Goal: Information Seeking & Learning: Learn about a topic

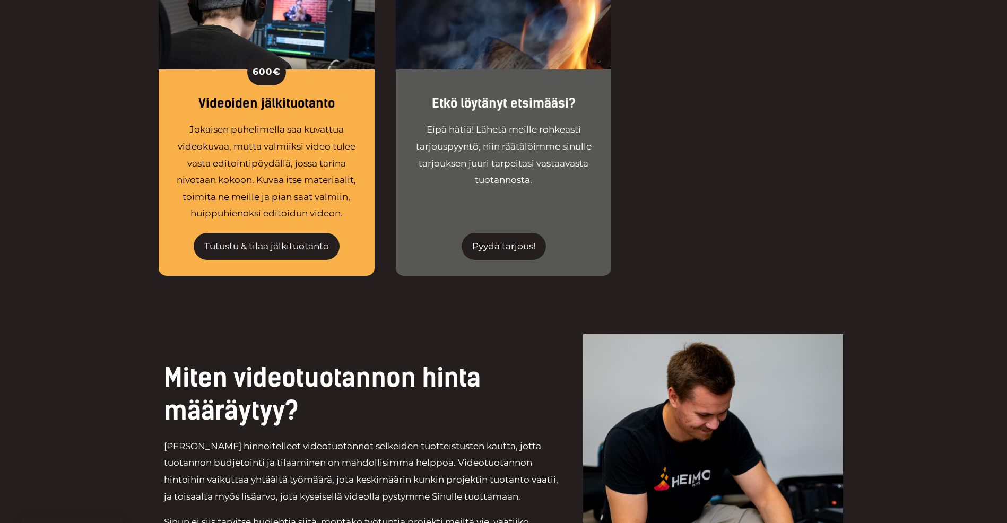
scroll to position [2331, 0]
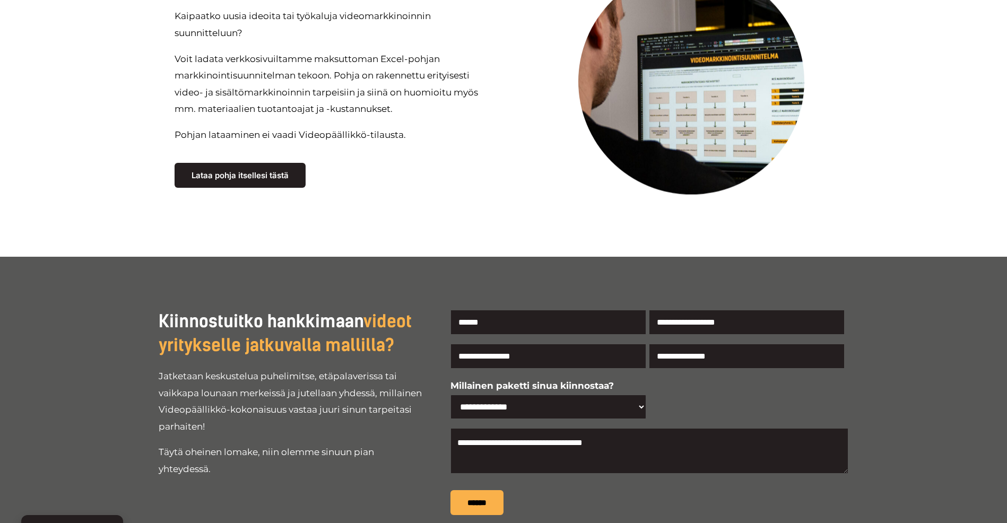
scroll to position [4017, 0]
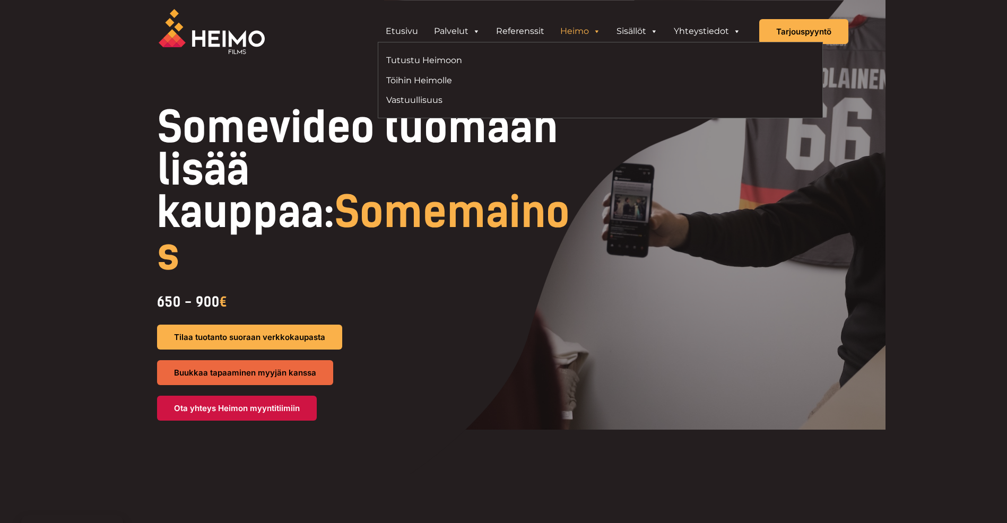
click at [575, 31] on link "Heimo" at bounding box center [580, 31] width 56 height 21
click at [452, 60] on link "Tutustu Heimoon" at bounding box center [489, 60] width 206 height 14
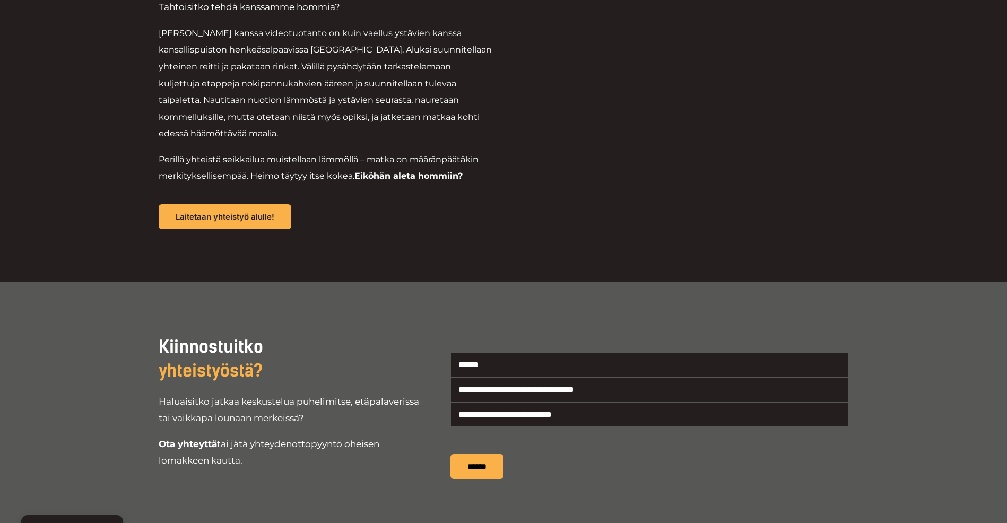
scroll to position [1485, 0]
